Goal: Task Accomplishment & Management: Complete application form

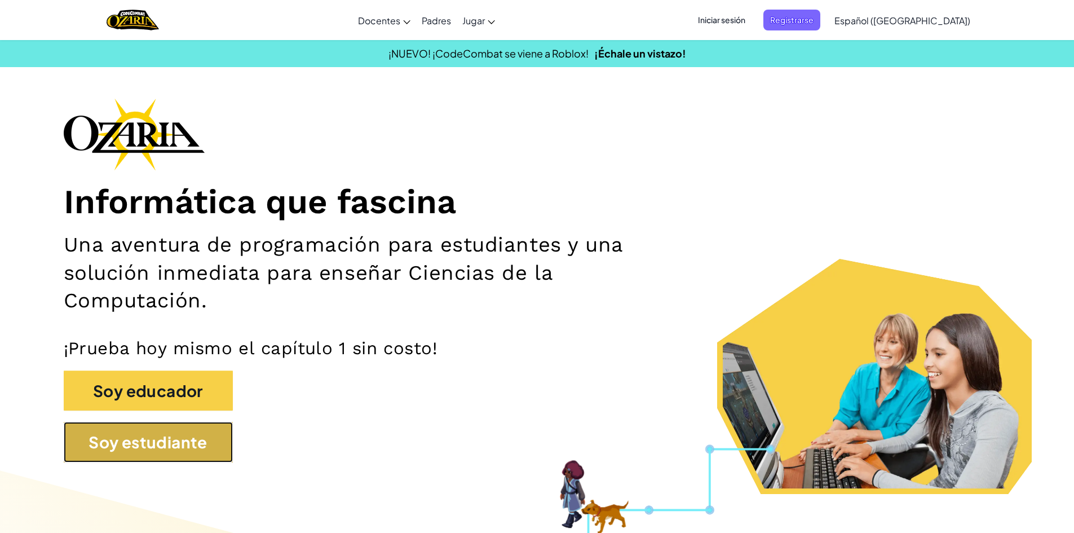
click at [201, 455] on button "Soy estudiante" at bounding box center [148, 442] width 169 height 41
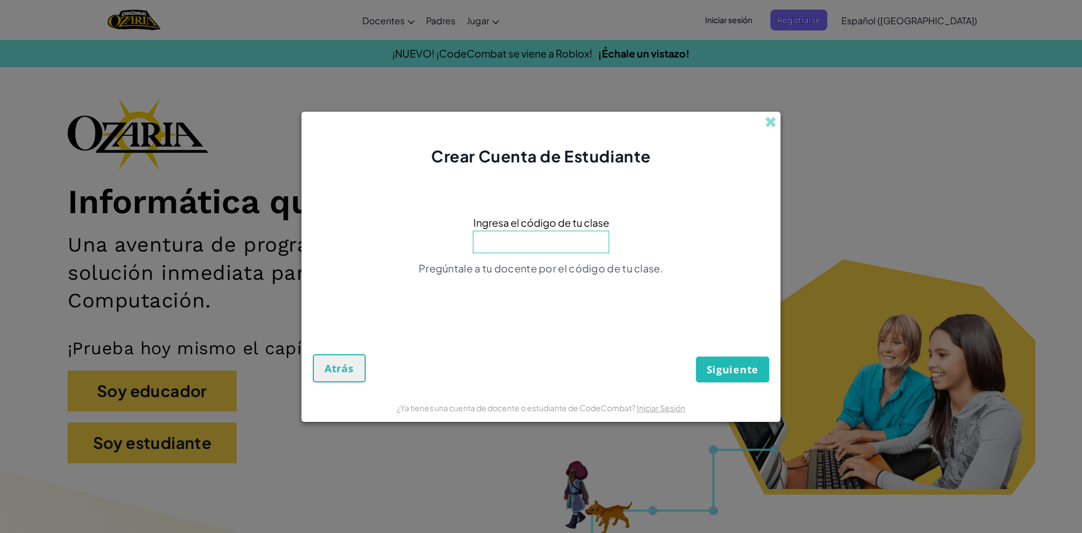
click at [574, 246] on input at bounding box center [541, 242] width 136 height 23
type input "f"
drag, startPoint x: 1078, startPoint y: 2, endPoint x: 747, endPoint y: 127, distance: 353.6
click at [739, 137] on div "Crear Cuenta de Estudiante" at bounding box center [541, 140] width 479 height 56
click at [769, 123] on span at bounding box center [771, 122] width 12 height 12
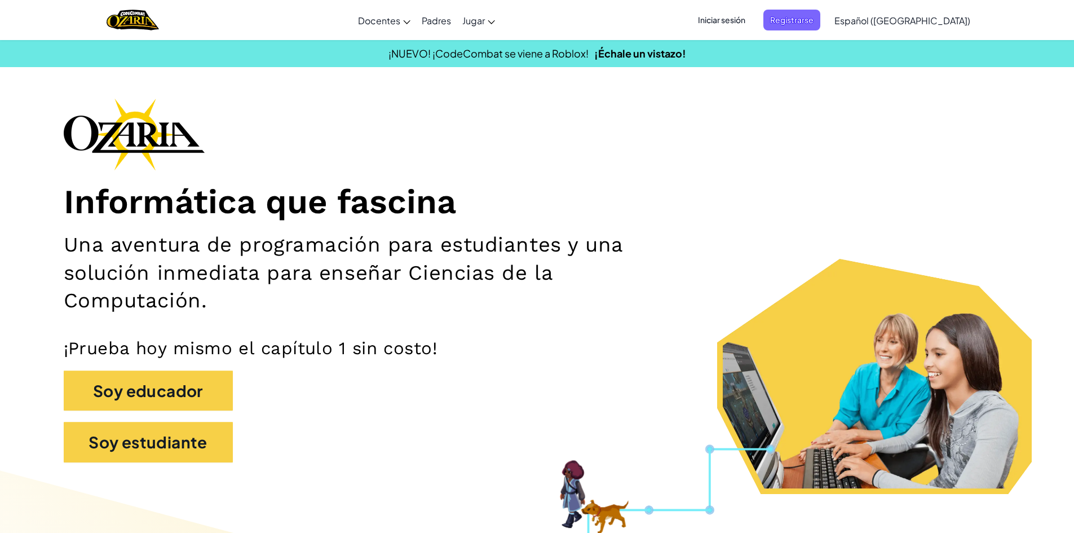
click at [737, 23] on span "Iniciar sesión" at bounding box center [721, 20] width 61 height 21
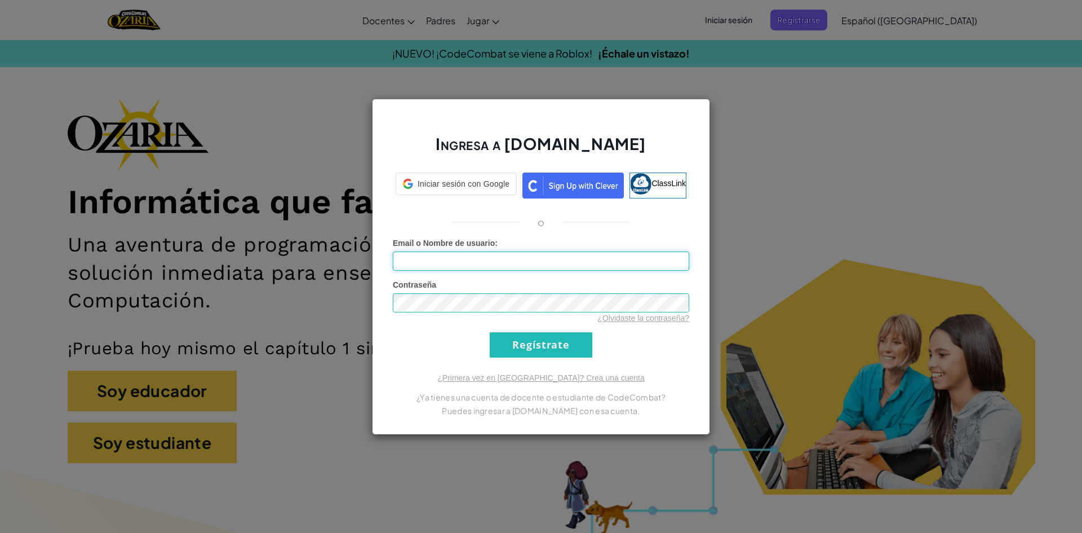
type input "[EMAIL_ADDRESS][DOMAIN_NAME]"
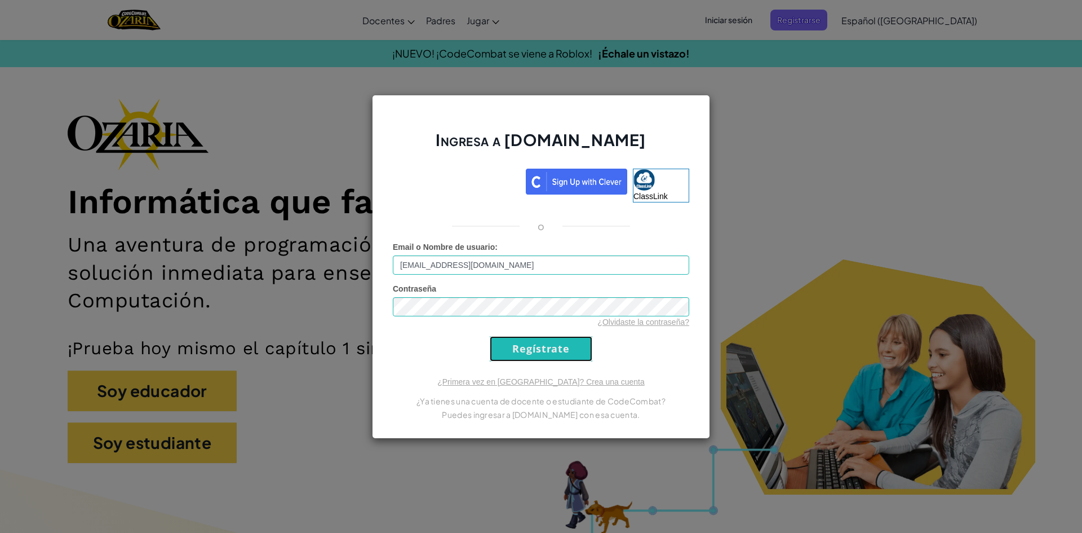
click at [547, 354] on input "Regístrate" at bounding box center [541, 348] width 103 height 25
